Goal: Information Seeking & Learning: Find specific fact

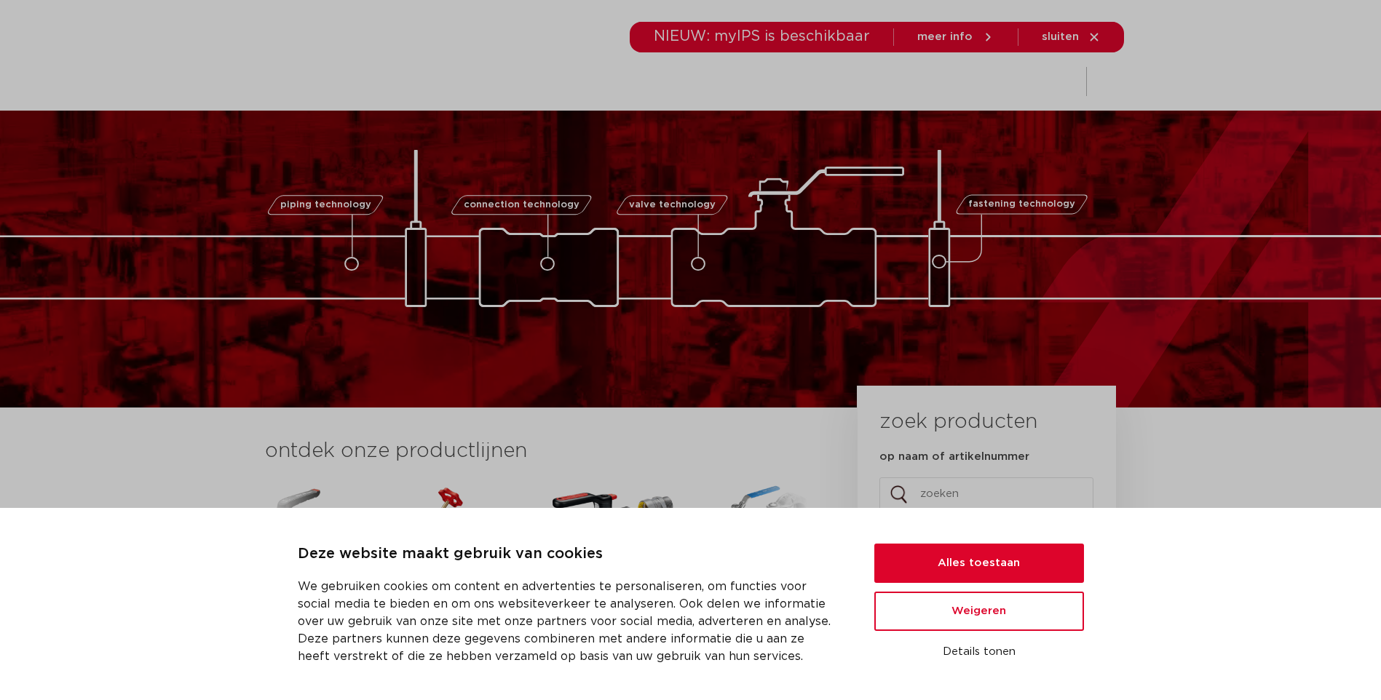
click at [1105, 39] on div "NIEUW: myIPS is beschikbaar meer info sluiten" at bounding box center [877, 37] width 494 height 31
click at [1091, 39] on icon at bounding box center [1094, 37] width 13 height 13
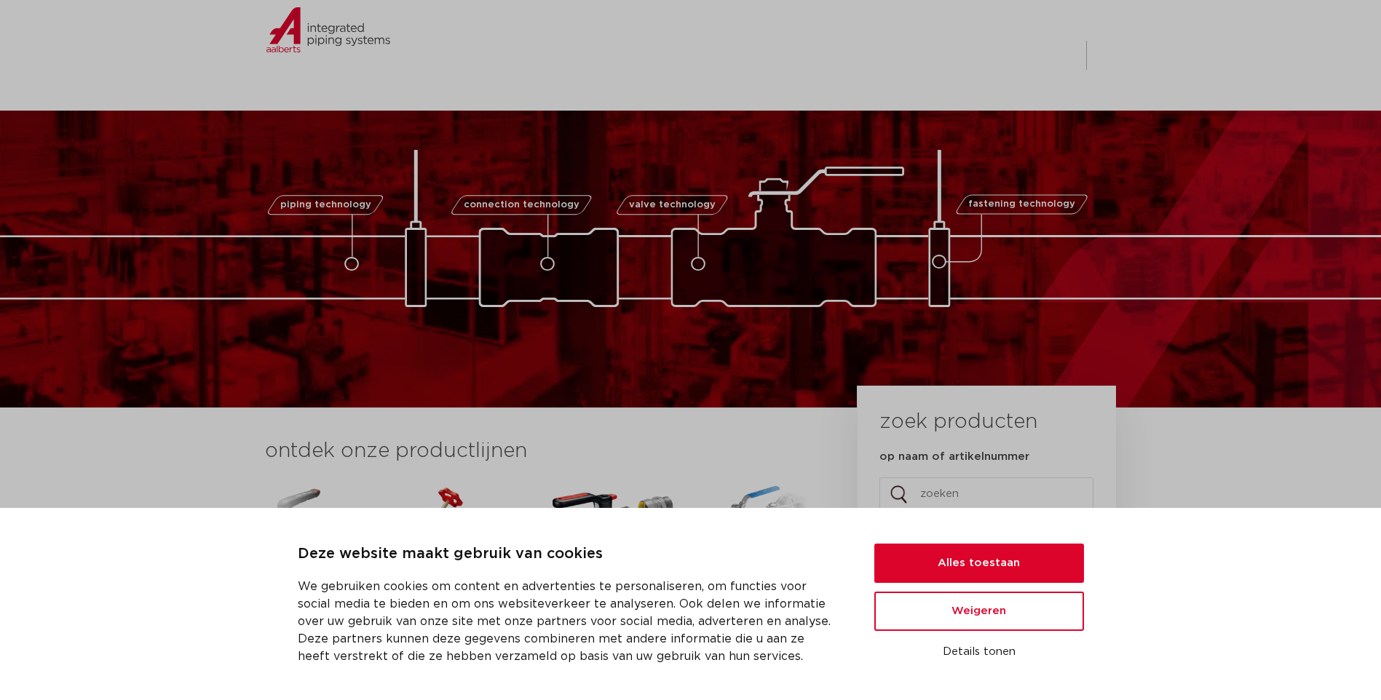
click at [937, 497] on input "op naam of artikelnummer" at bounding box center [986, 494] width 214 height 33
paste input "6351061"
type input "6351061"
click at [874, 518] on button "zoeken" at bounding box center [987, 536] width 226 height 37
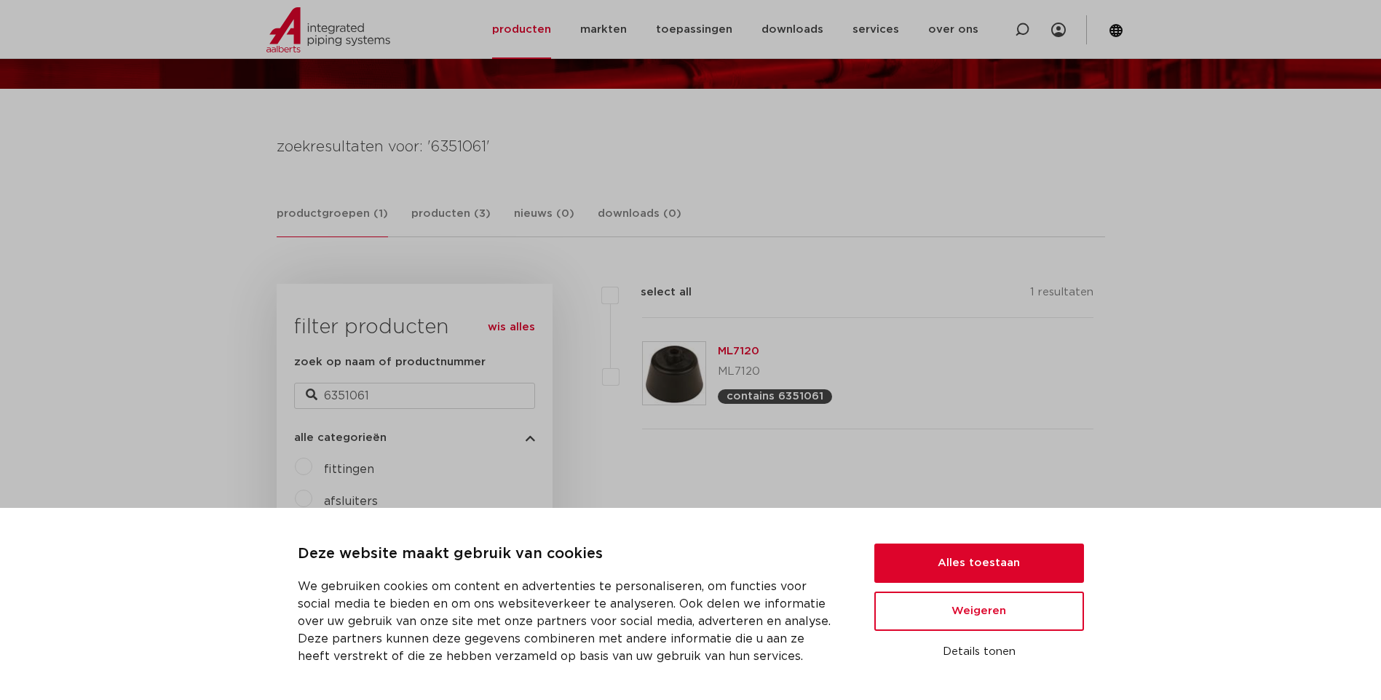
click at [668, 373] on img at bounding box center [674, 373] width 63 height 63
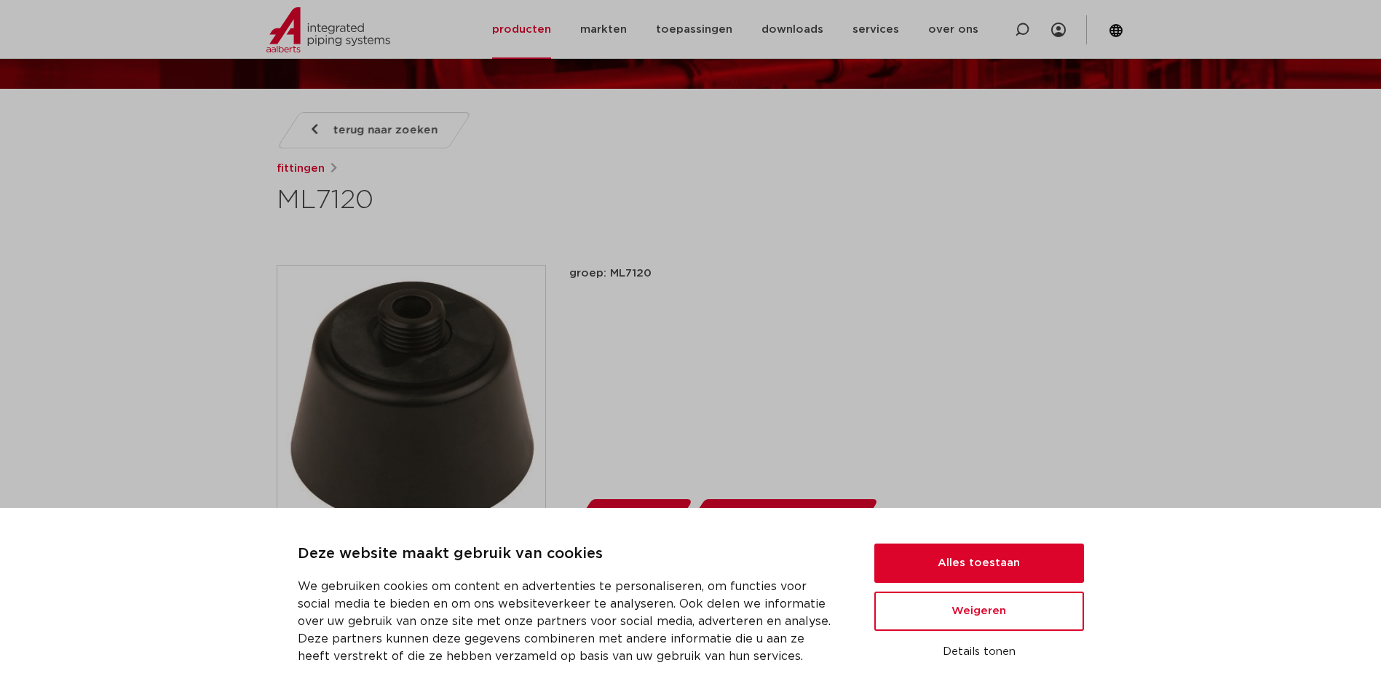
scroll to position [218, 0]
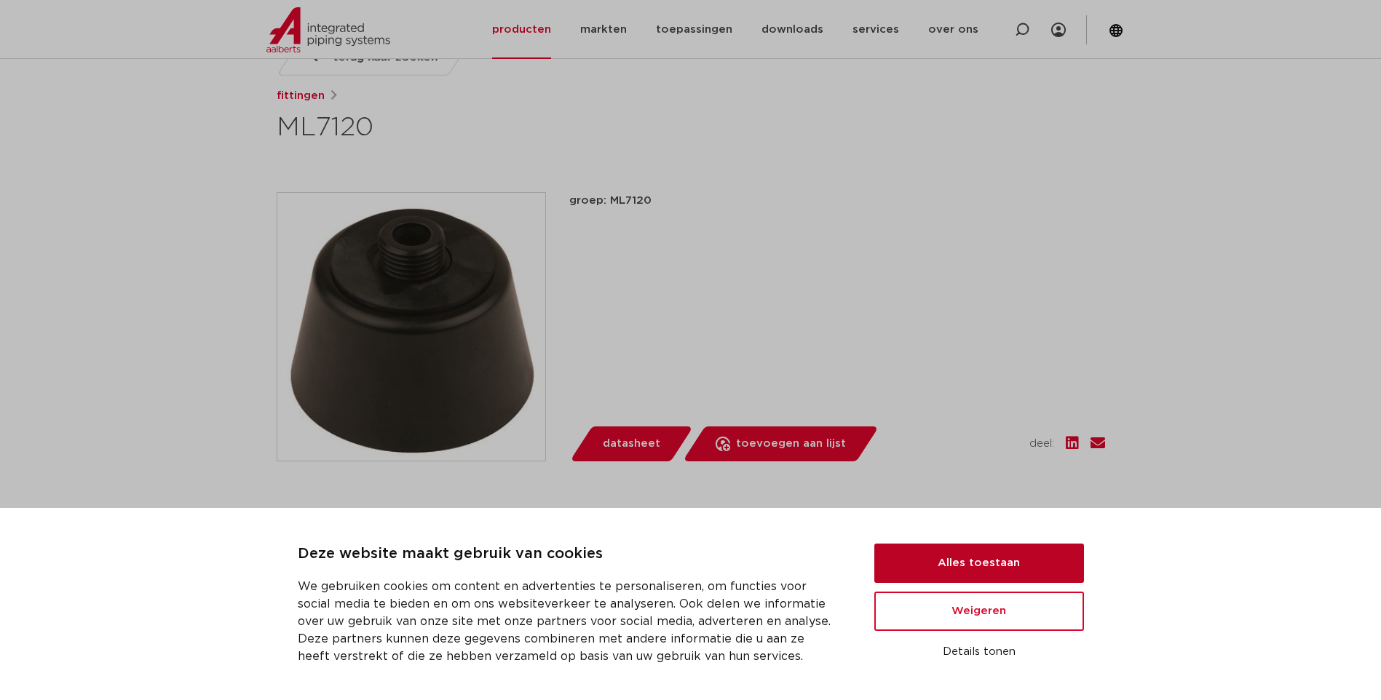
click at [975, 569] on button "Alles toestaan" at bounding box center [979, 563] width 210 height 39
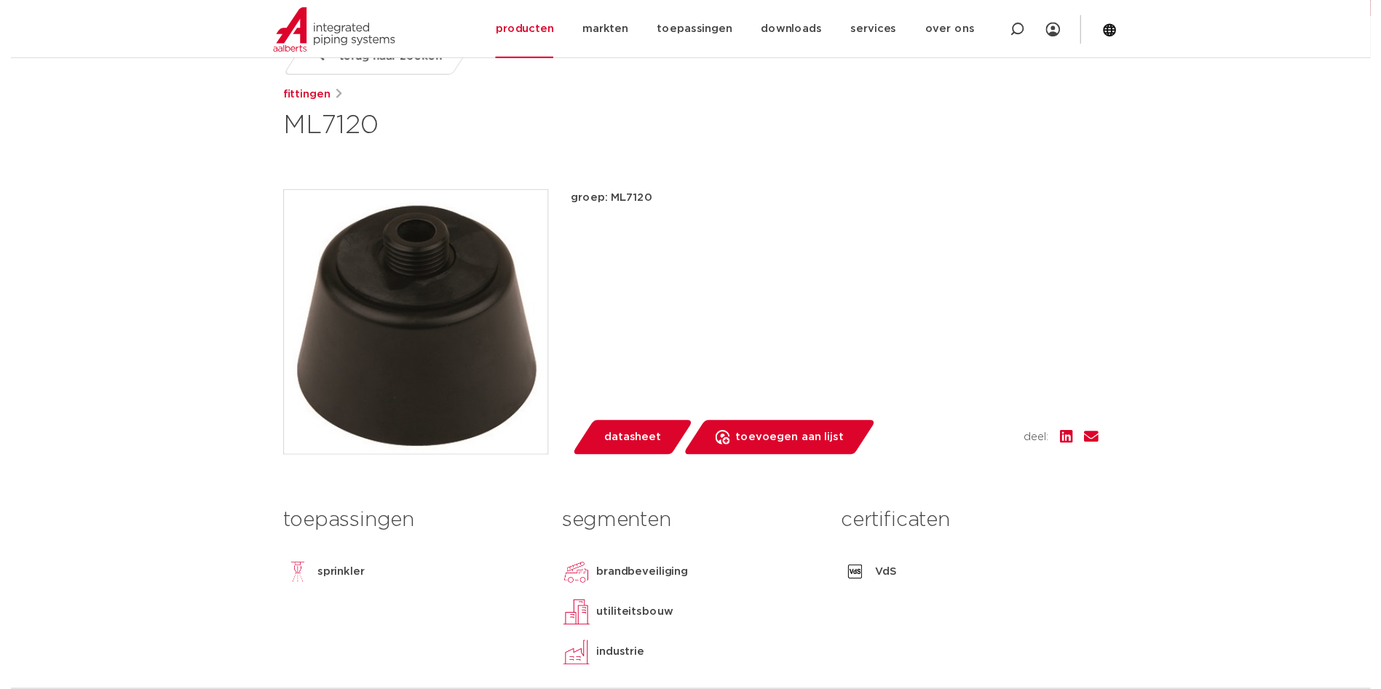
scroll to position [291, 0]
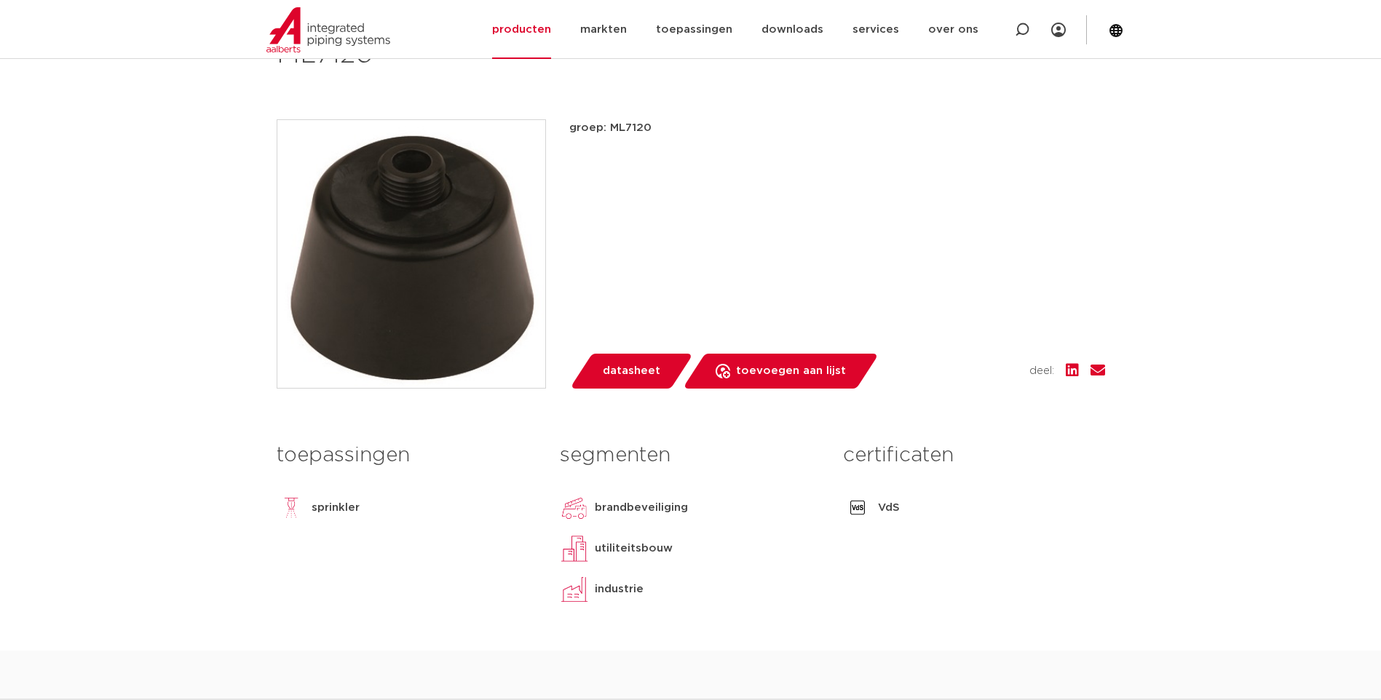
click at [608, 379] on span "datasheet" at bounding box center [632, 371] width 58 height 23
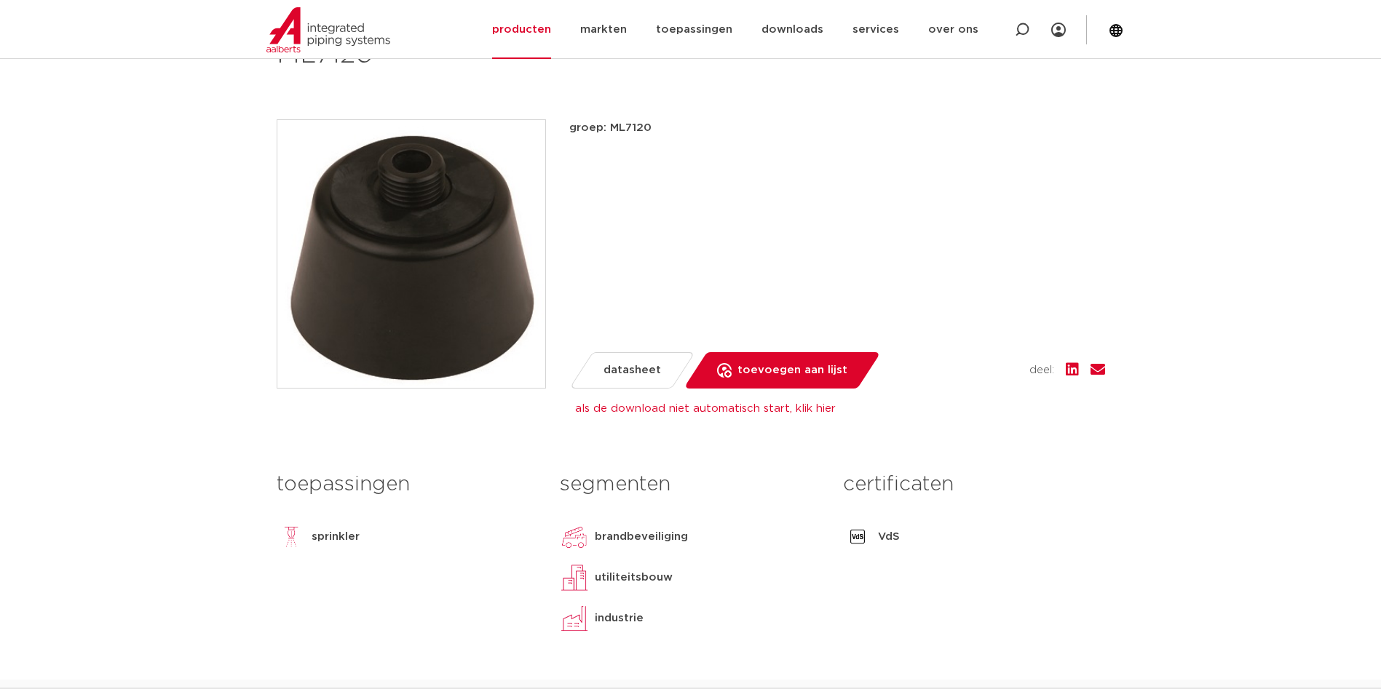
click at [610, 361] on span "datasheet" at bounding box center [633, 370] width 58 height 23
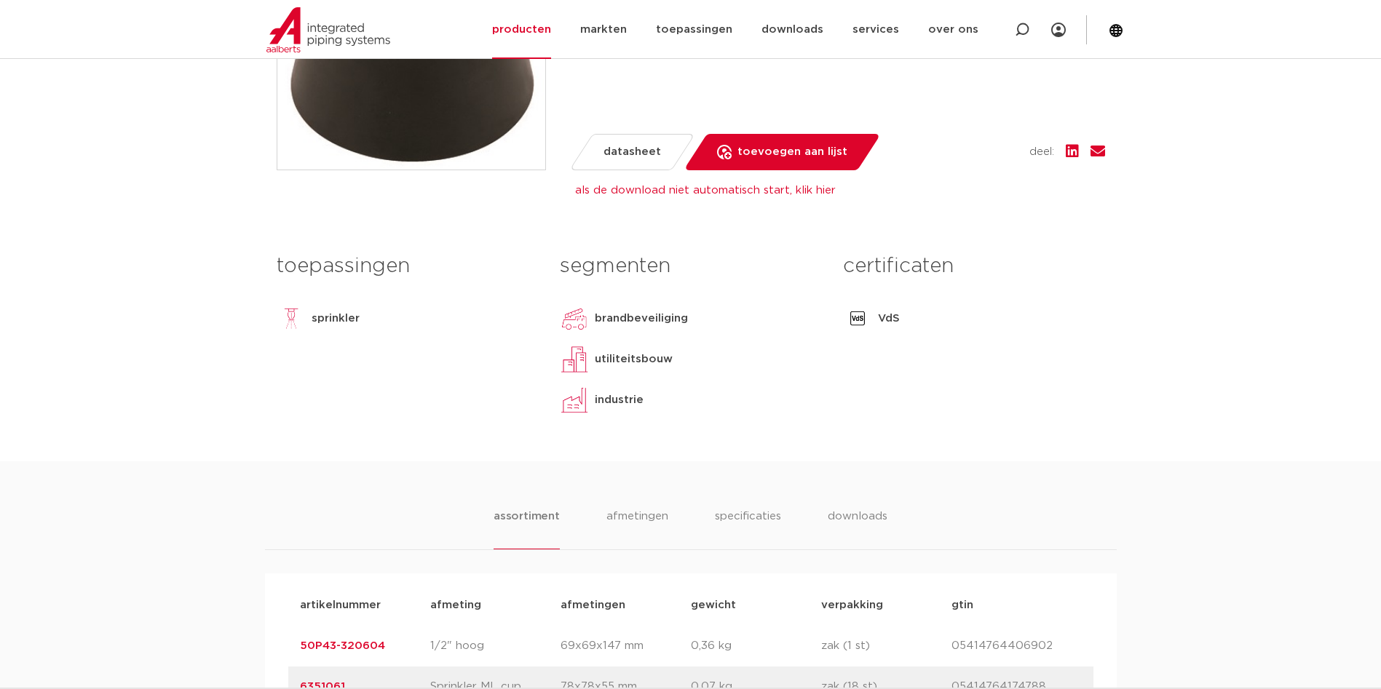
scroll to position [146, 0]
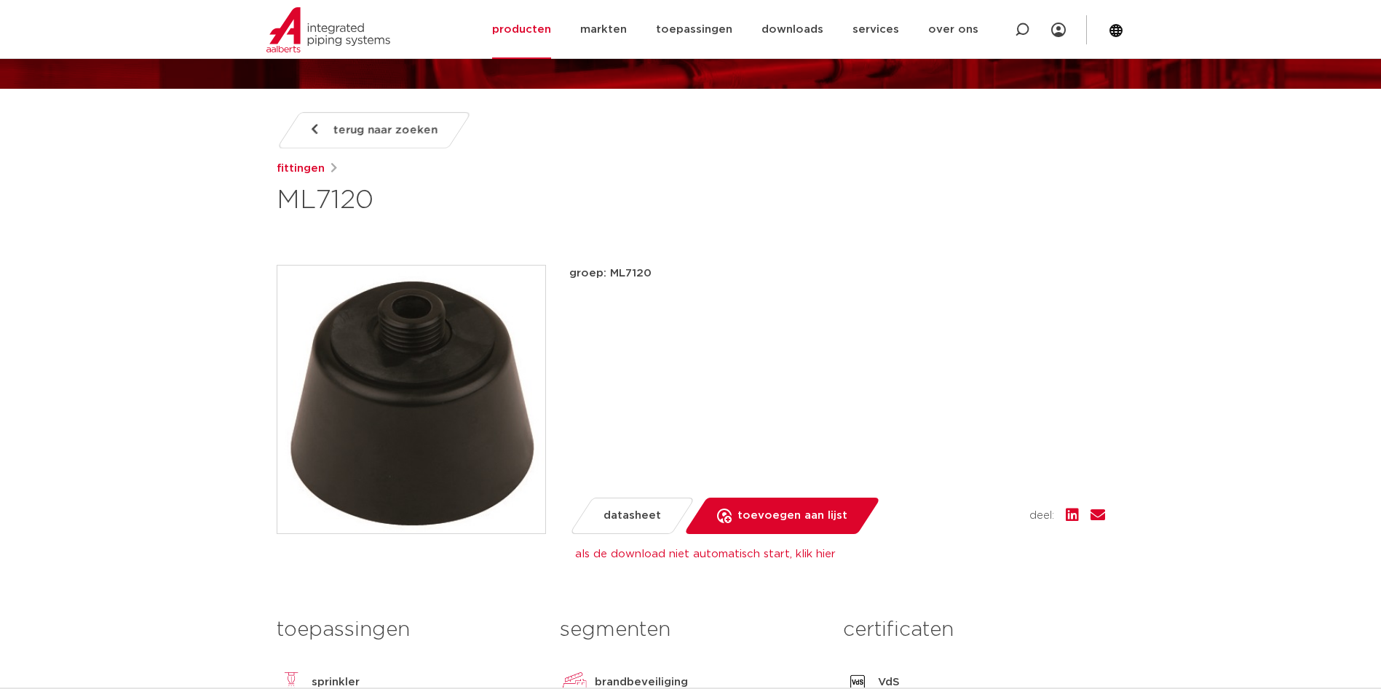
drag, startPoint x: 282, startPoint y: 203, endPoint x: 394, endPoint y: 196, distance: 111.6
click at [394, 196] on h1 "ML7120" at bounding box center [550, 200] width 547 height 35
copy h1 "ML7120"
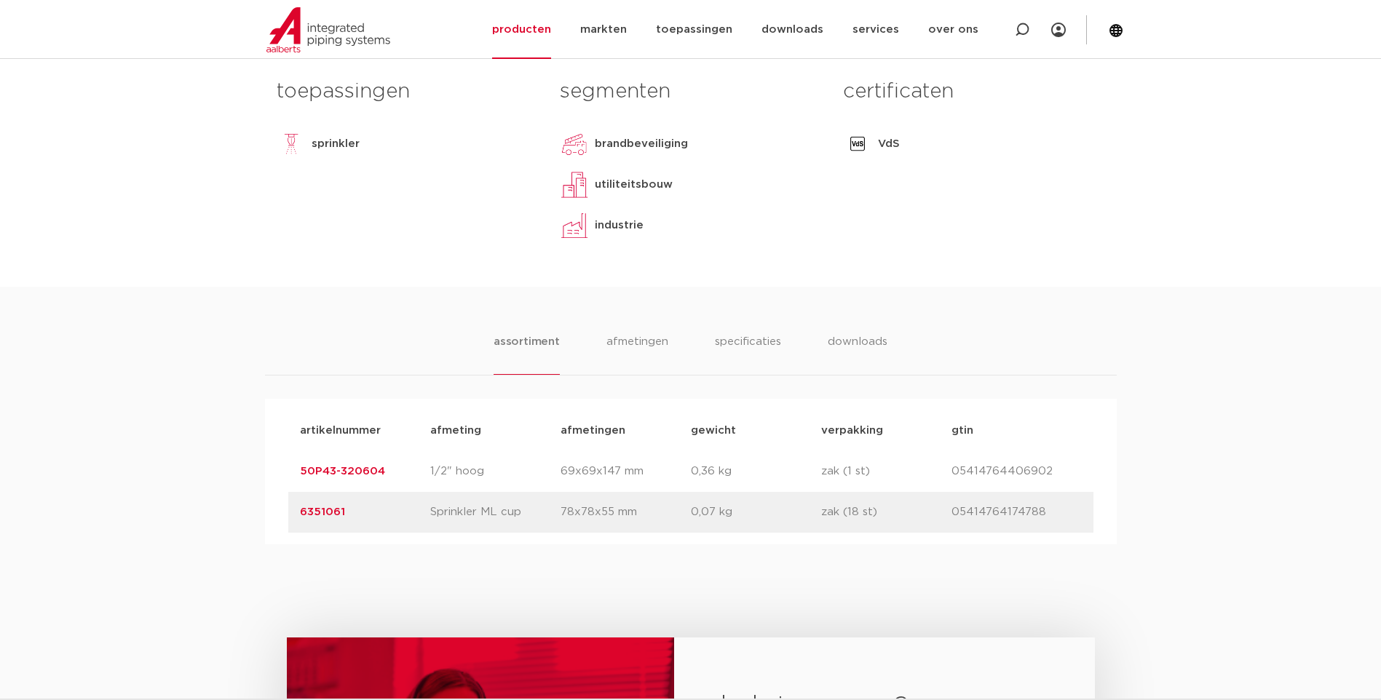
scroll to position [728, 0]
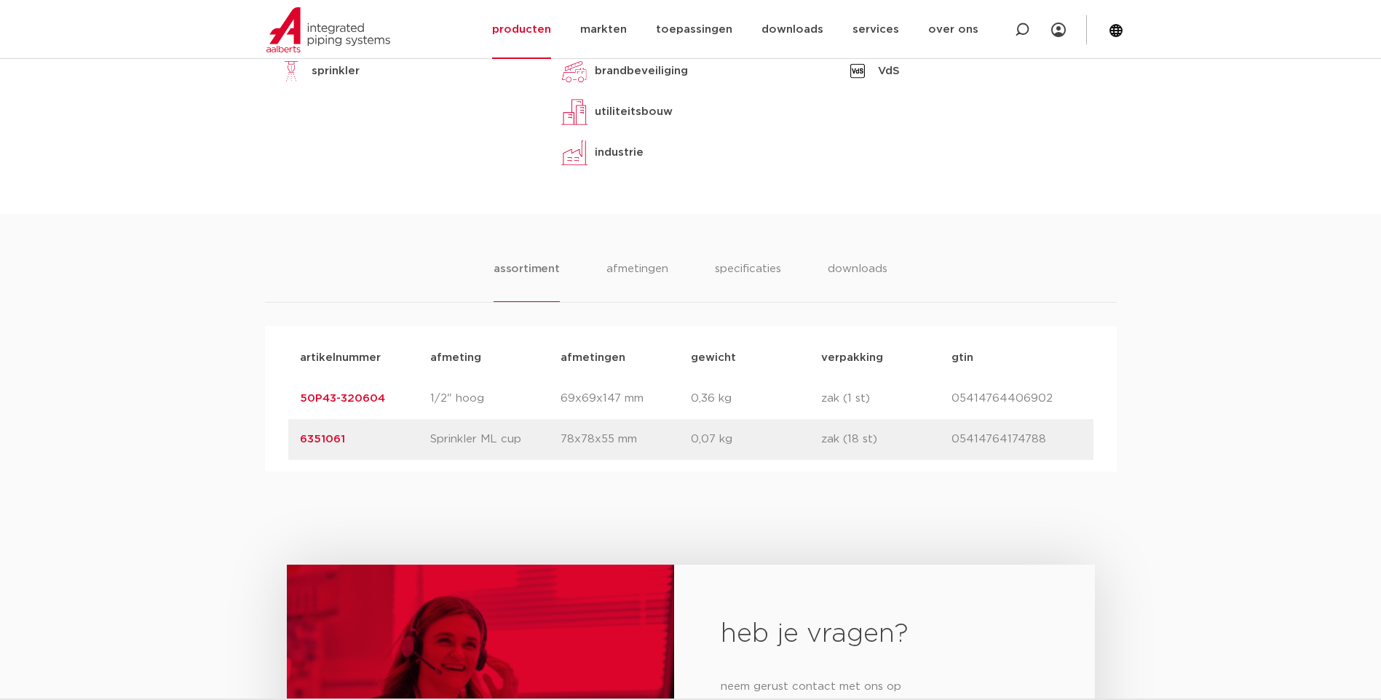
click at [329, 395] on link "50P43-320604" at bounding box center [342, 398] width 85 height 11
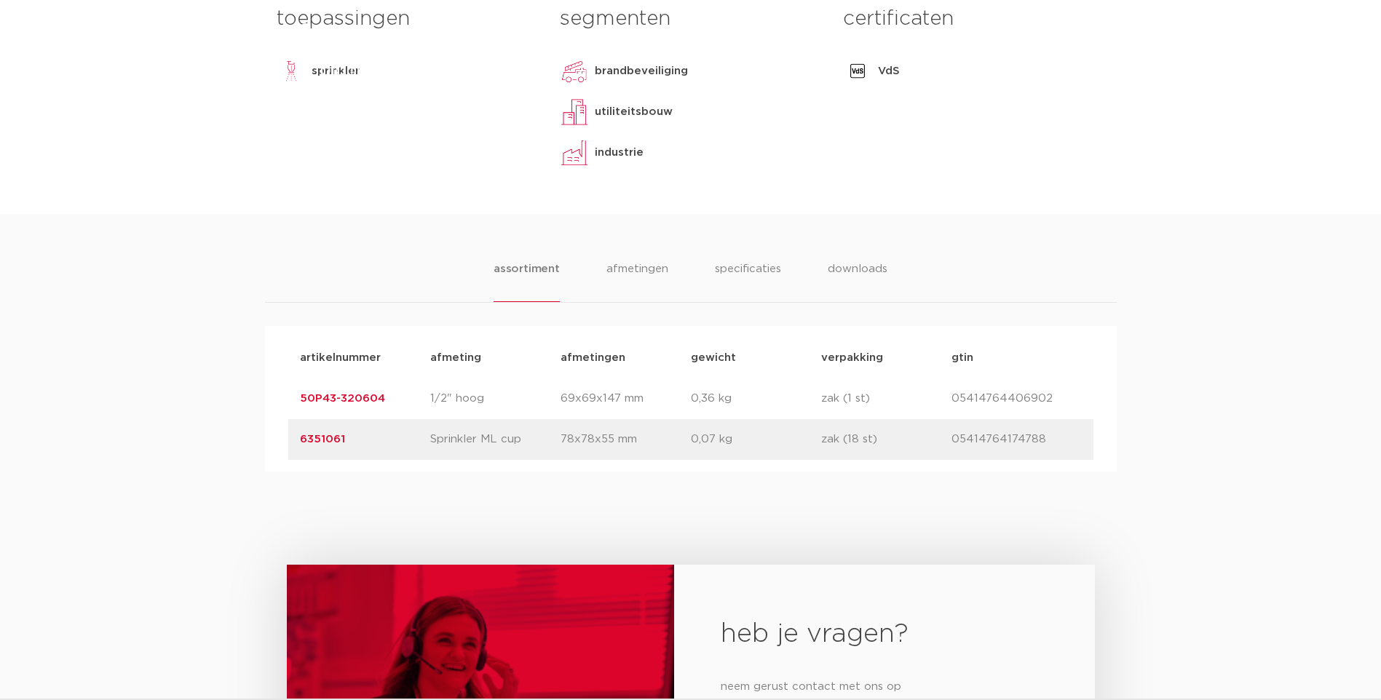
click at [316, 440] on link "6351061" at bounding box center [322, 439] width 45 height 11
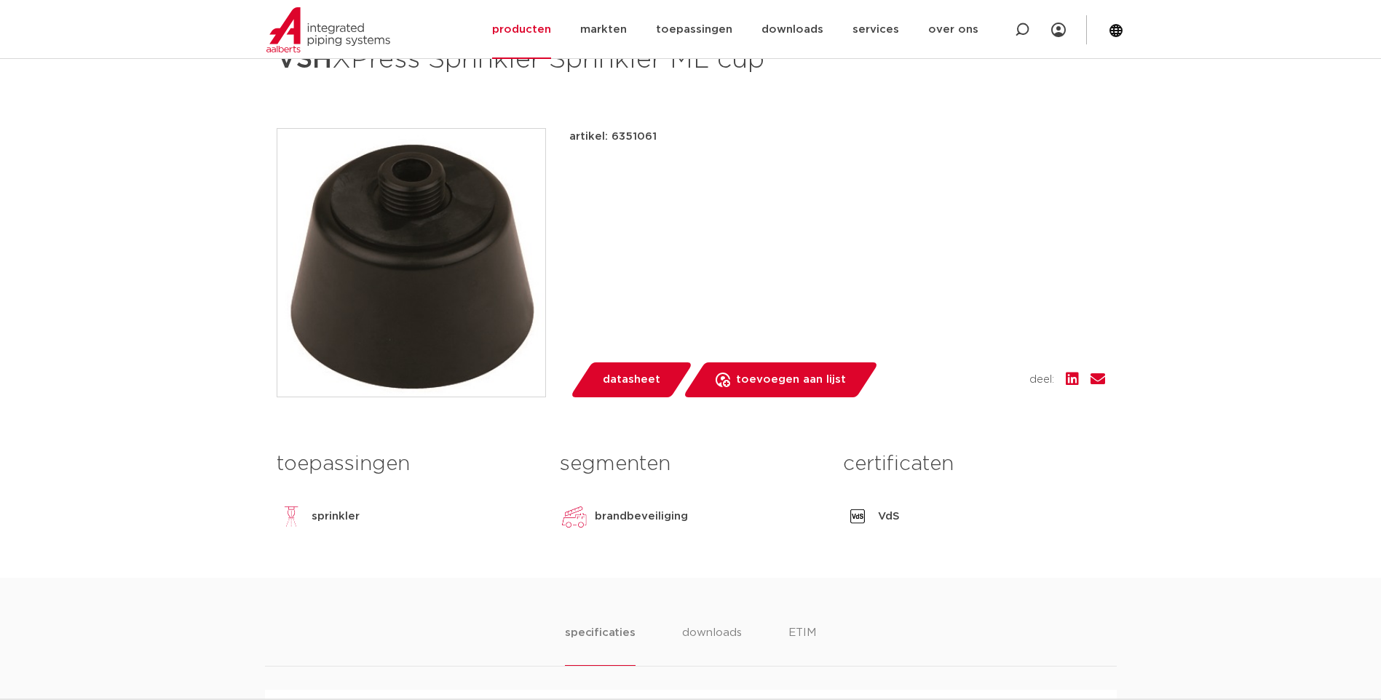
scroll to position [73, 0]
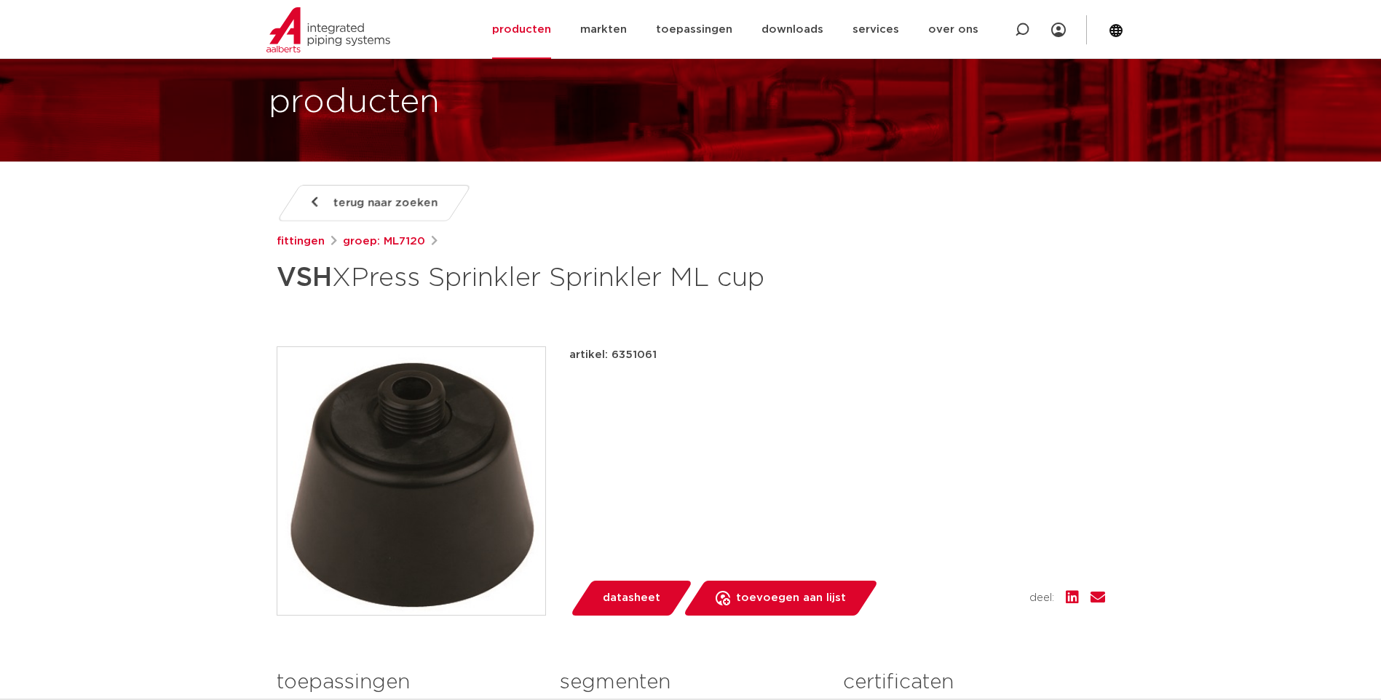
click at [367, 211] on span "terug naar zoeken" at bounding box center [385, 202] width 104 height 23
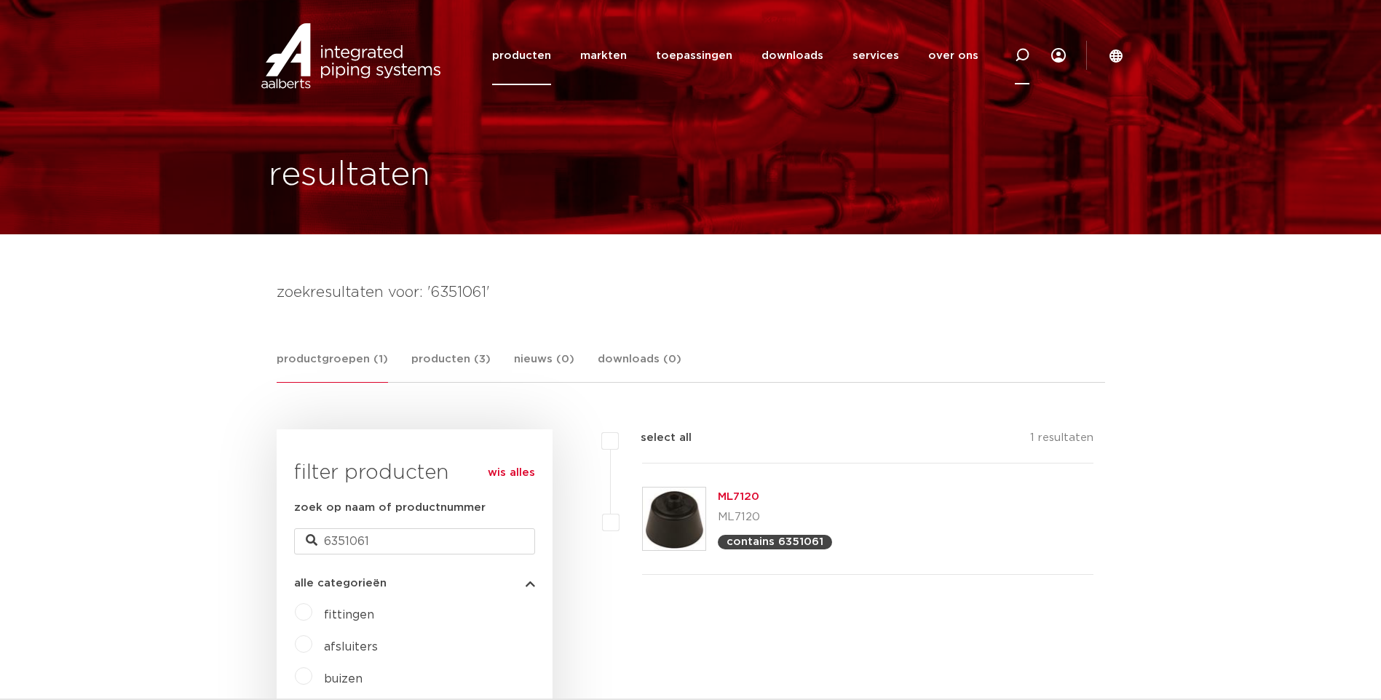
click at [1027, 56] on icon at bounding box center [1022, 55] width 15 height 15
paste input "123459935"
type input "123459935"
click button "Zoeken" at bounding box center [0, 0] width 0 height 0
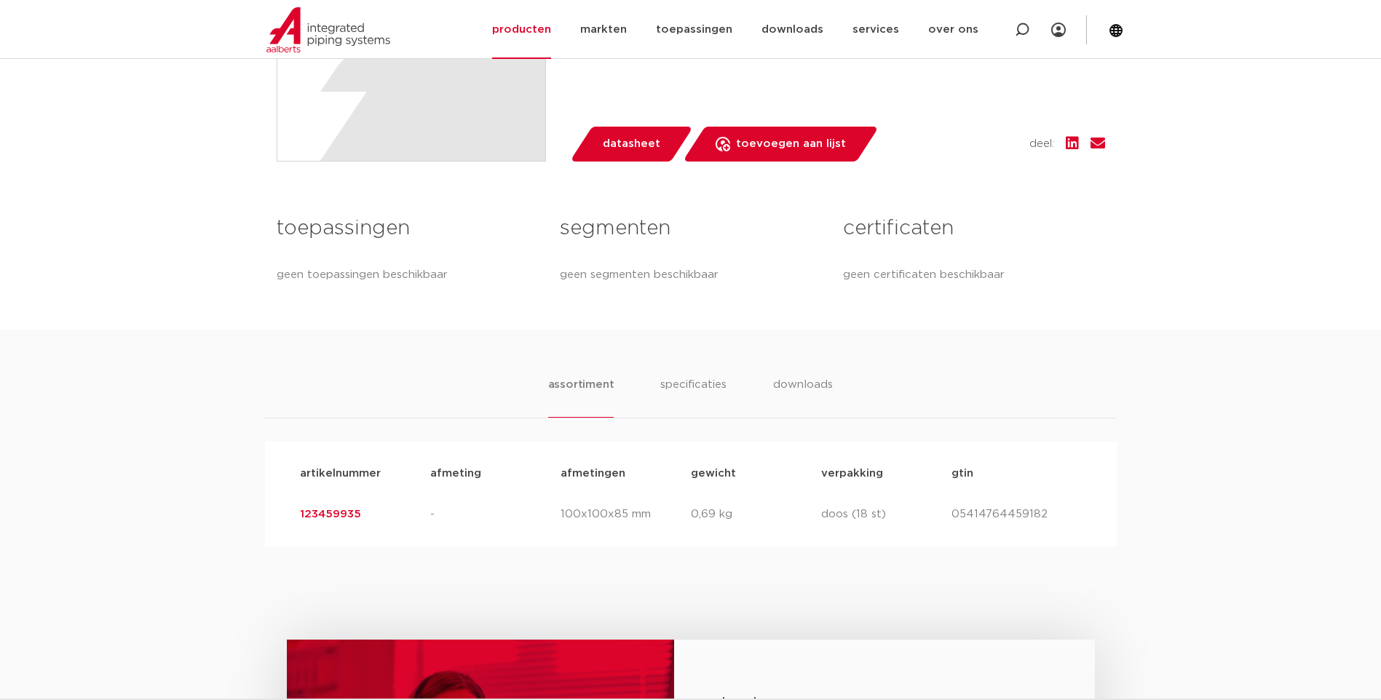
scroll to position [73, 0]
